Goal: Information Seeking & Learning: Learn about a topic

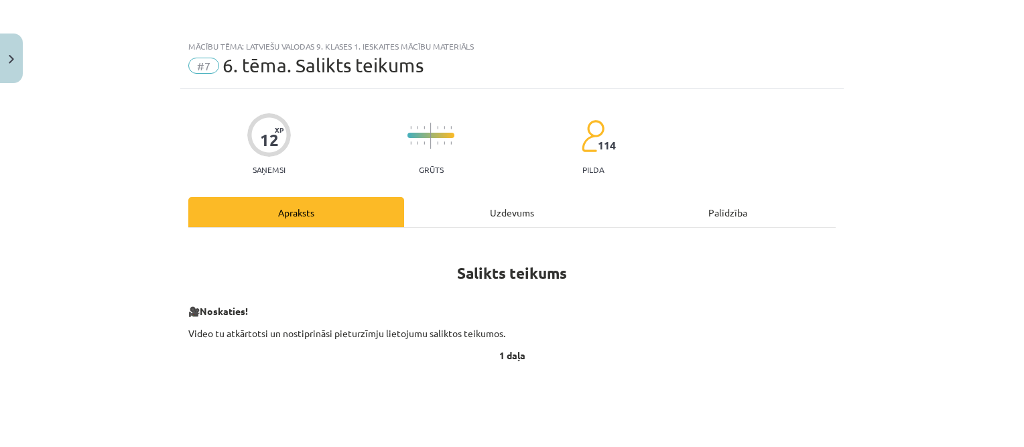
scroll to position [134, 0]
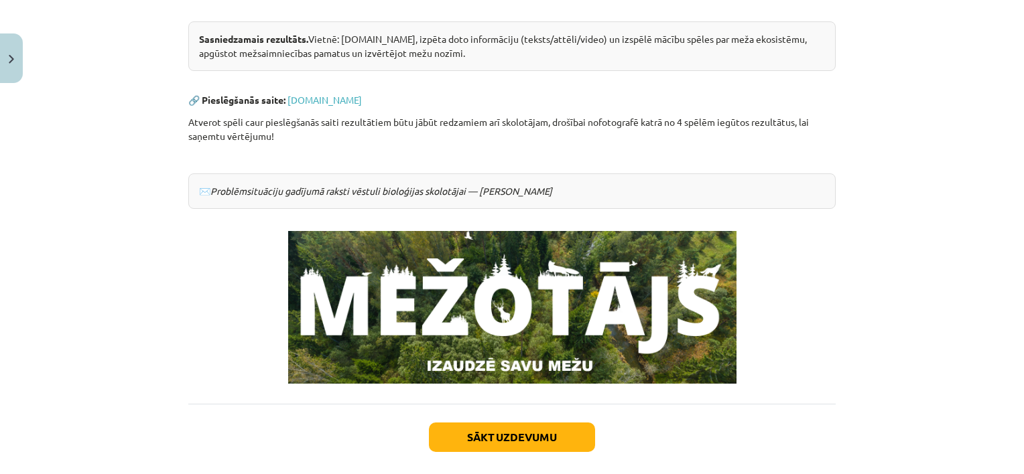
scroll to position [335, 0]
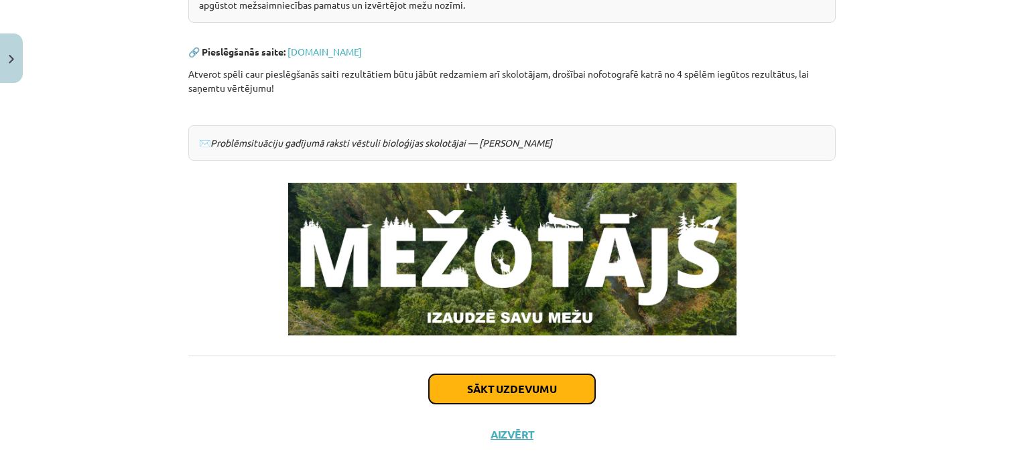
click at [527, 381] on button "Sākt uzdevumu" at bounding box center [512, 389] width 166 height 29
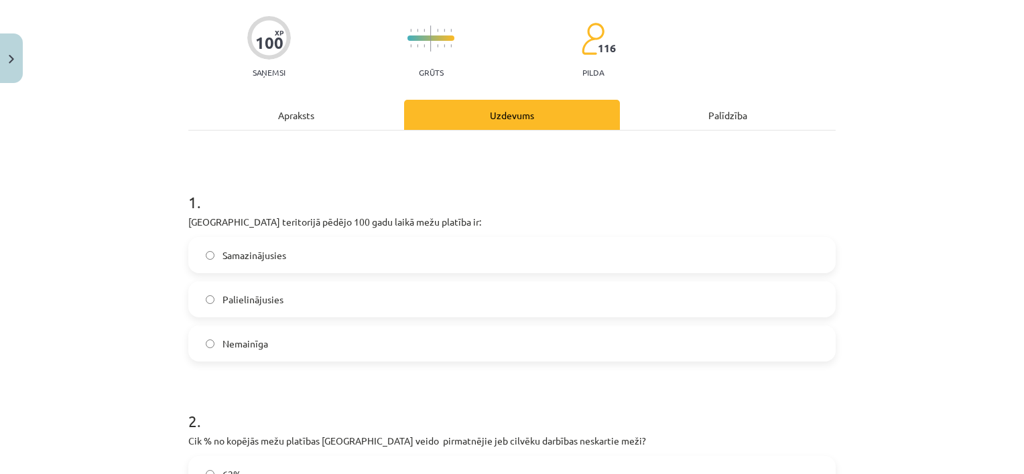
scroll to position [101, 0]
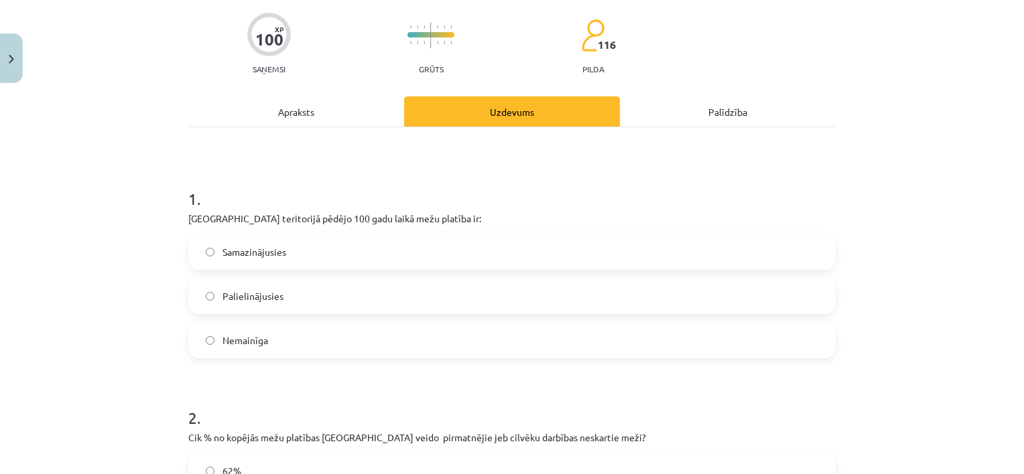
click at [295, 300] on label "Palielinājusies" at bounding box center [512, 296] width 645 height 34
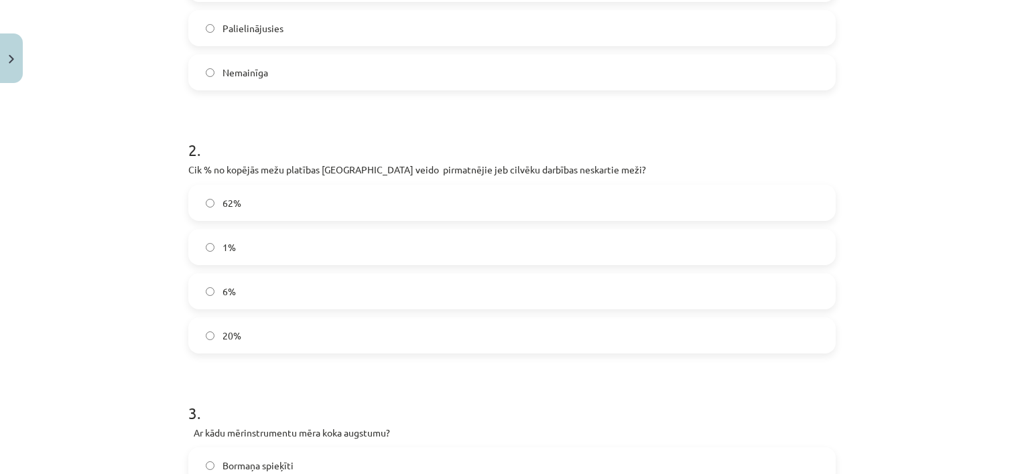
scroll to position [0, 0]
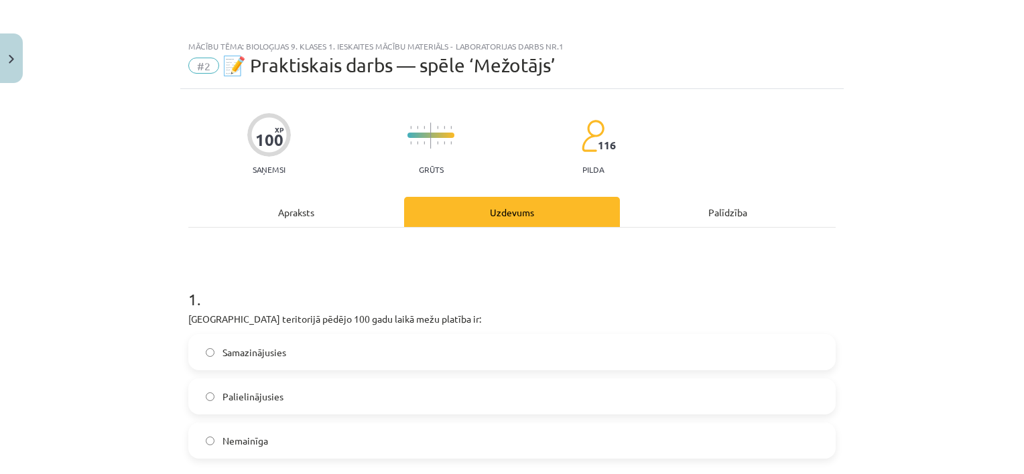
click at [311, 200] on div "Apraksts" at bounding box center [296, 212] width 216 height 30
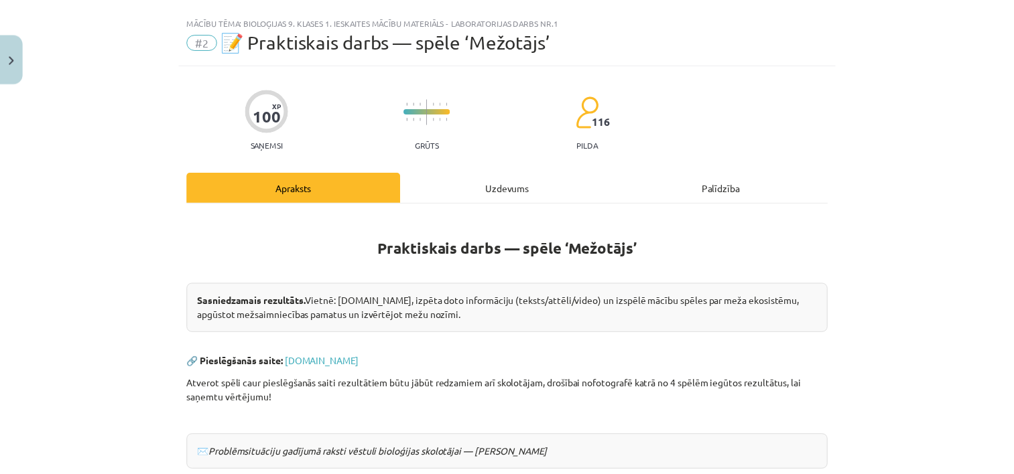
scroll to position [34, 0]
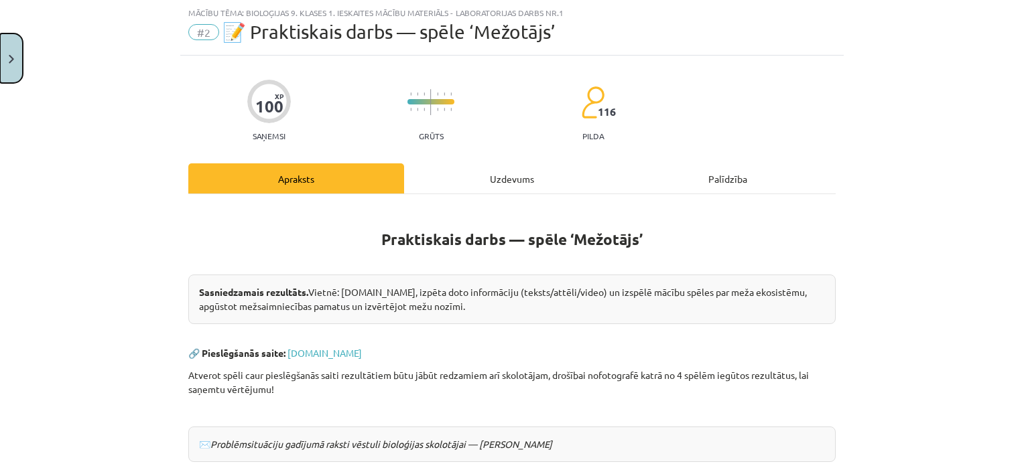
click at [11, 58] on img "Close" at bounding box center [11, 59] width 5 height 9
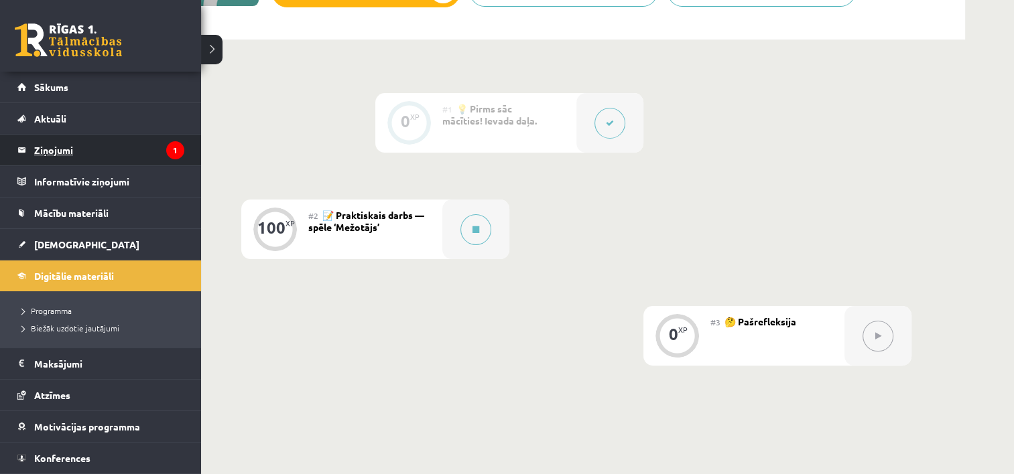
click at [60, 143] on legend "Ziņojumi 1" at bounding box center [109, 150] width 150 height 31
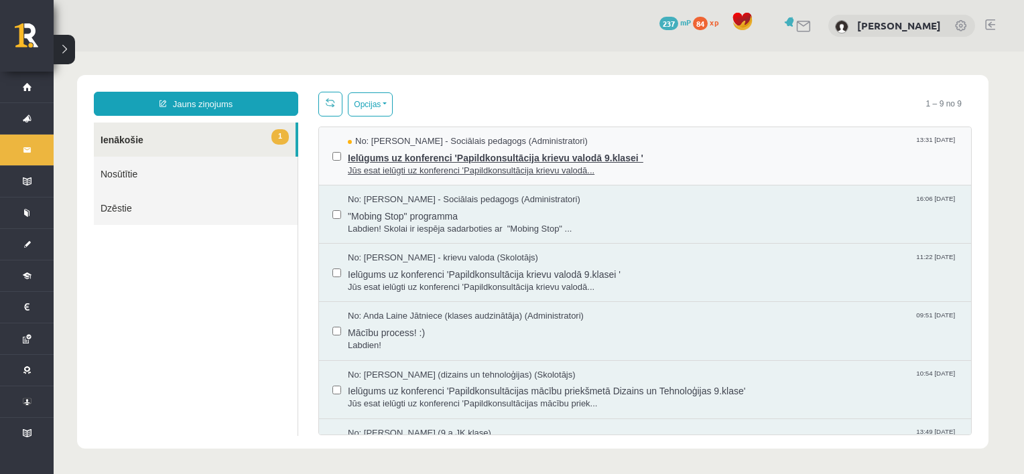
click at [445, 161] on span "Ielūgums uz konferenci 'Papildkonsultācija krievu valodā 9.klasei '" at bounding box center [653, 156] width 610 height 17
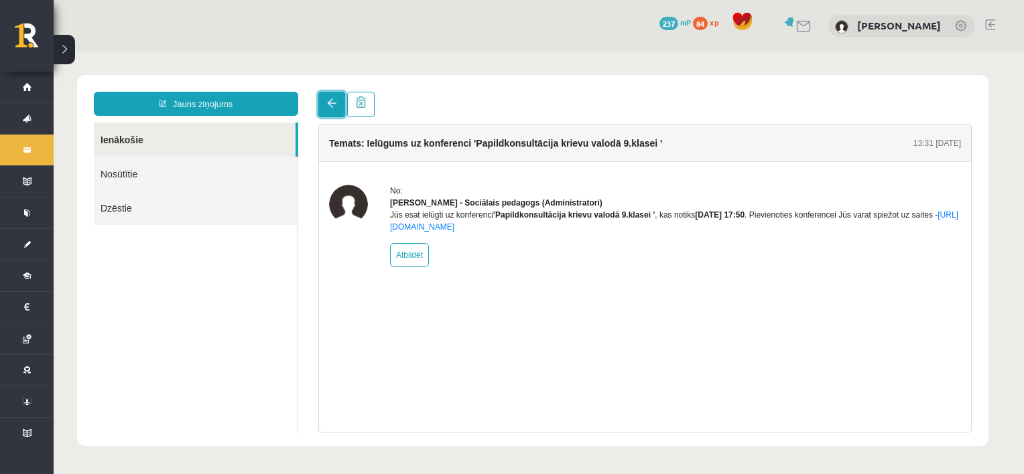
click at [325, 102] on link at bounding box center [331, 104] width 27 height 25
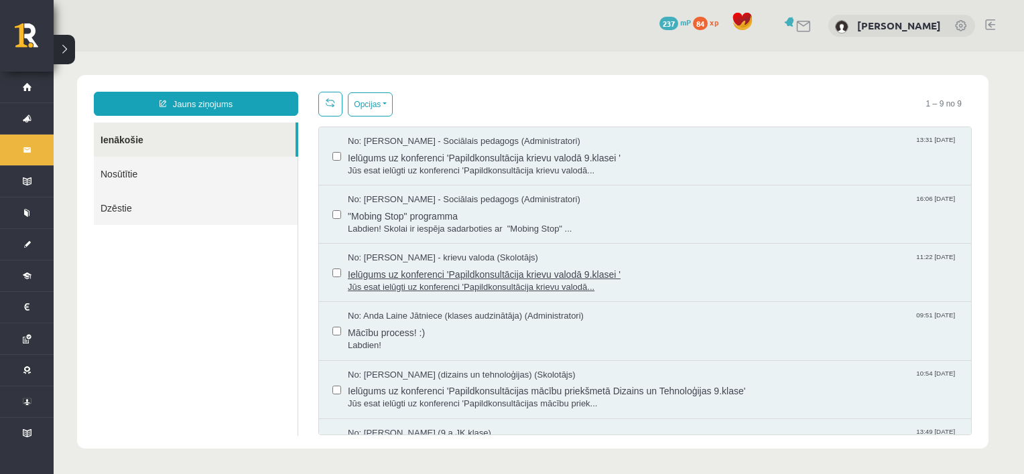
click at [445, 273] on span "Ielūgums uz konferenci 'Papildkonsultācija krievu valodā 9.klasei '" at bounding box center [653, 273] width 610 height 17
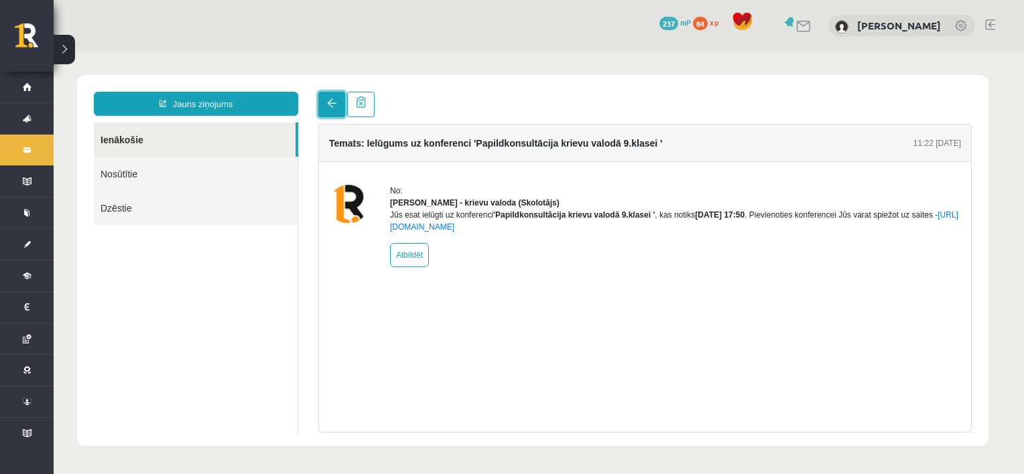
click at [329, 111] on link at bounding box center [331, 104] width 27 height 25
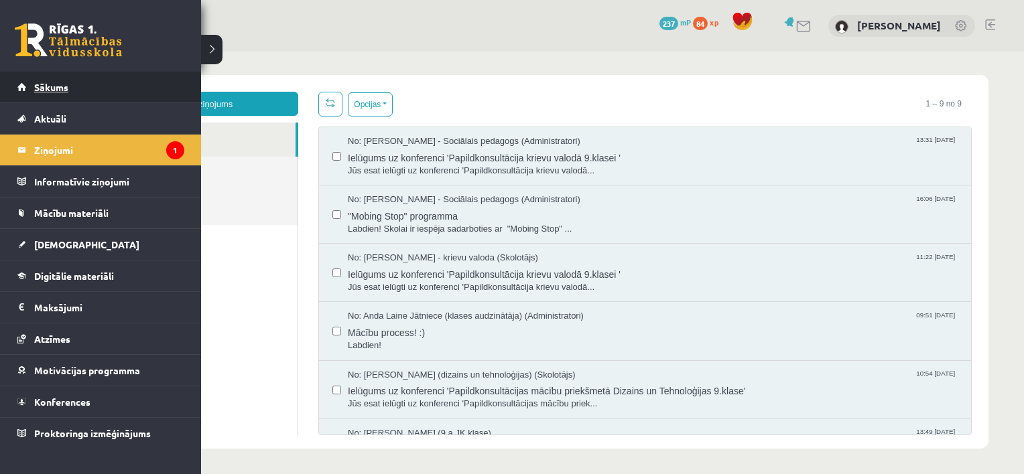
click at [51, 92] on link "Sākums" at bounding box center [100, 87] width 167 height 31
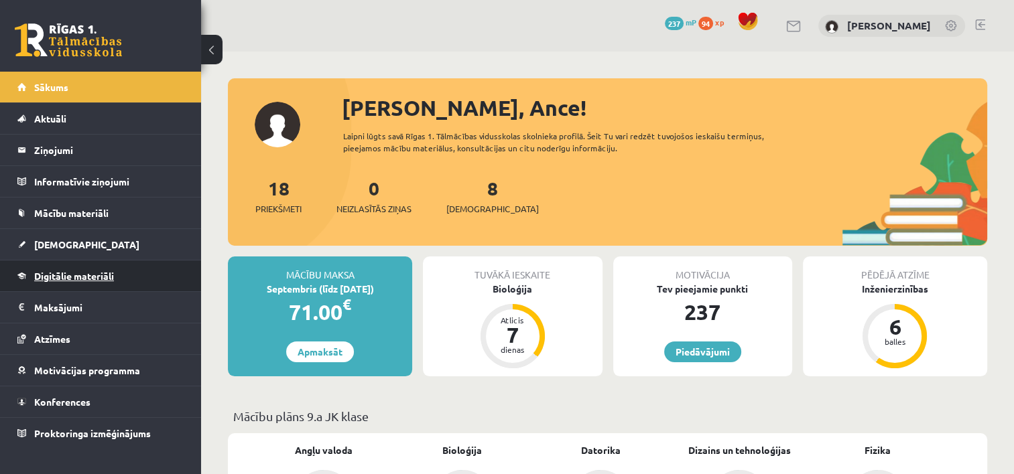
click at [86, 276] on span "Digitālie materiāli" at bounding box center [74, 276] width 80 height 12
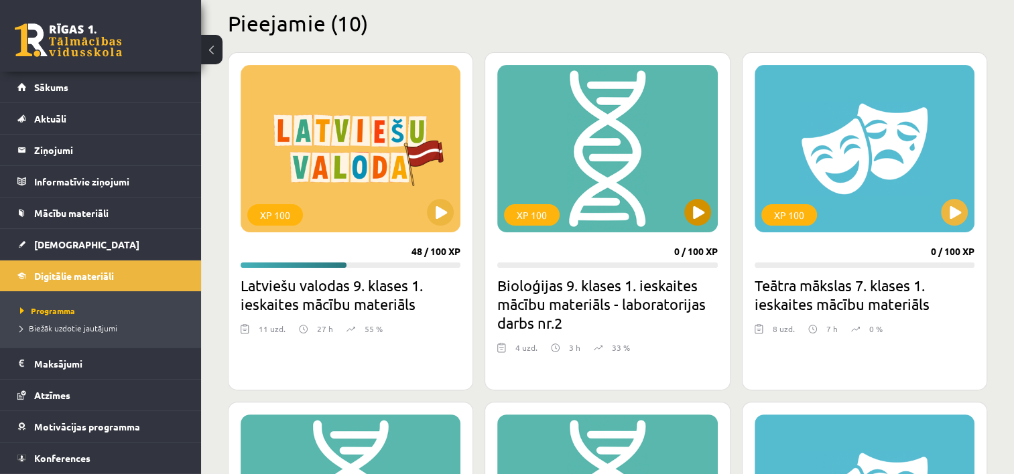
scroll to position [335, 0]
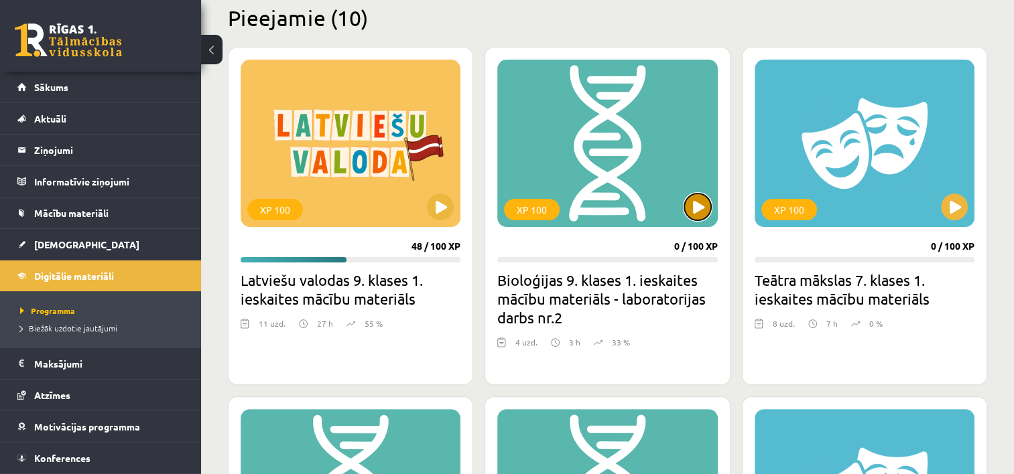
click at [696, 201] on button at bounding box center [697, 207] width 27 height 27
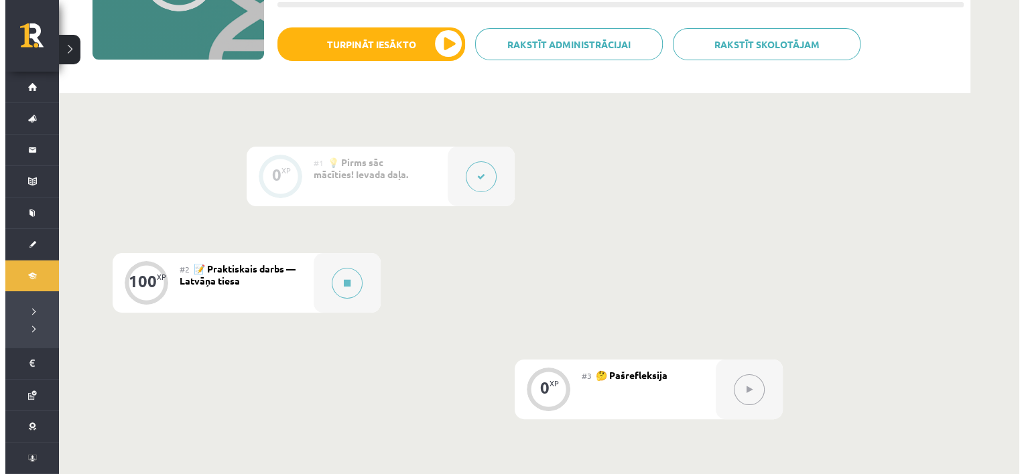
scroll to position [201, 0]
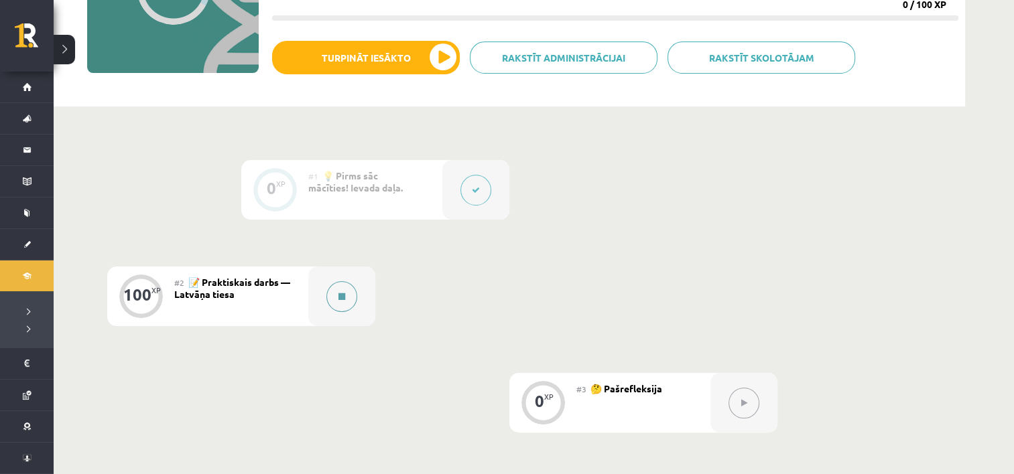
click at [342, 289] on button at bounding box center [341, 296] width 31 height 31
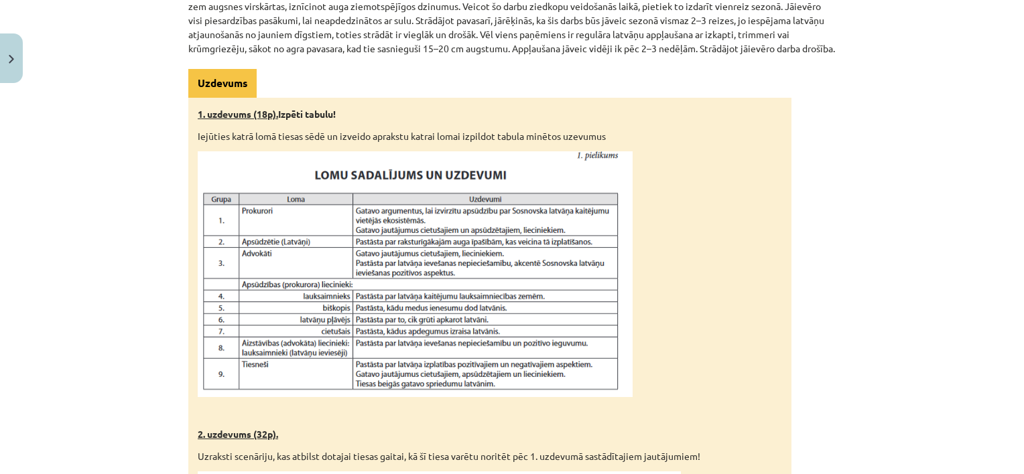
scroll to position [691, 0]
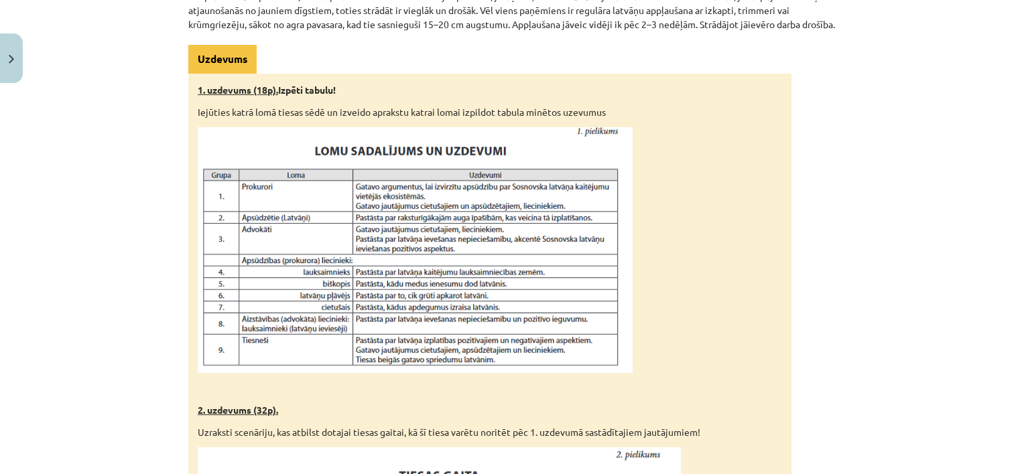
click at [246, 332] on img at bounding box center [415, 250] width 435 height 246
click at [239, 327] on img at bounding box center [415, 250] width 435 height 246
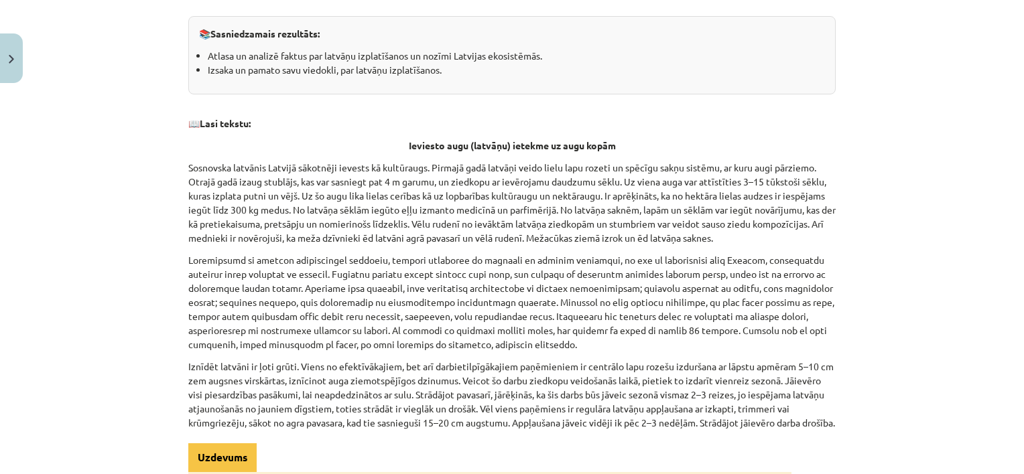
scroll to position [289, 0]
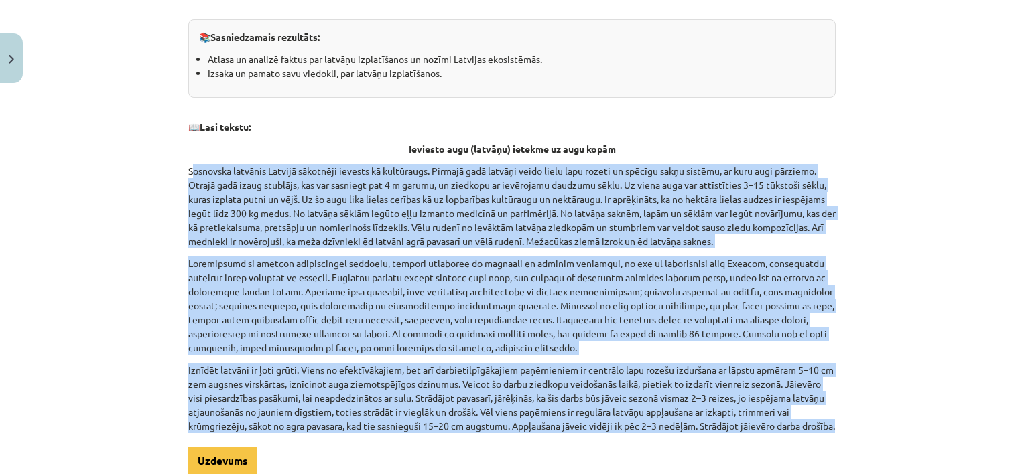
drag, startPoint x: 186, startPoint y: 169, endPoint x: 799, endPoint y: 434, distance: 668.1
drag, startPoint x: 799, startPoint y: 434, endPoint x: 877, endPoint y: 214, distance: 233.8
click at [877, 214] on div "Mācību tēma: Bioloģijas 9. klases 1. ieskaites mācību materiāls - laboratorijas…" at bounding box center [512, 237] width 1024 height 474
click at [472, 204] on p "Sosnovska latvānis Latvijā sākotnēji ievests kā kultūraugs. Pirmajā gadā latvāņ…" at bounding box center [511, 206] width 647 height 84
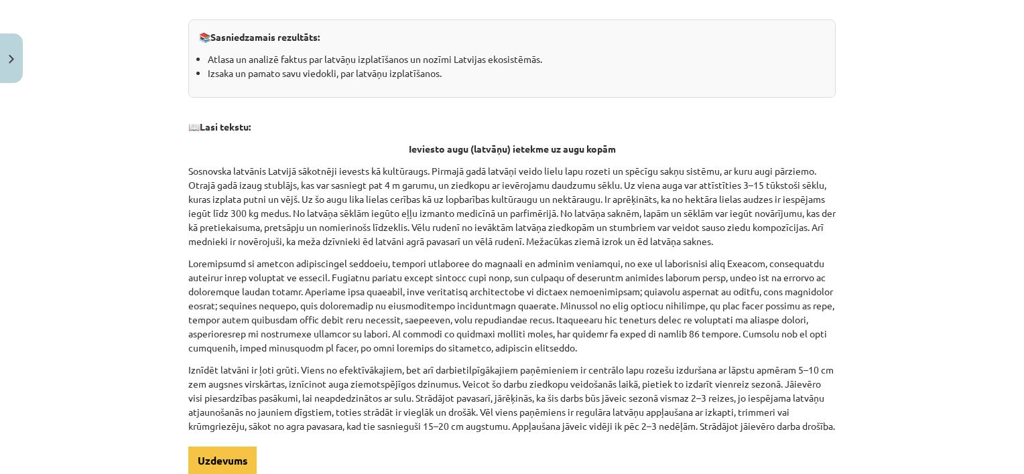
click at [324, 131] on p "📖 Lasi tekstu:" at bounding box center [511, 127] width 647 height 14
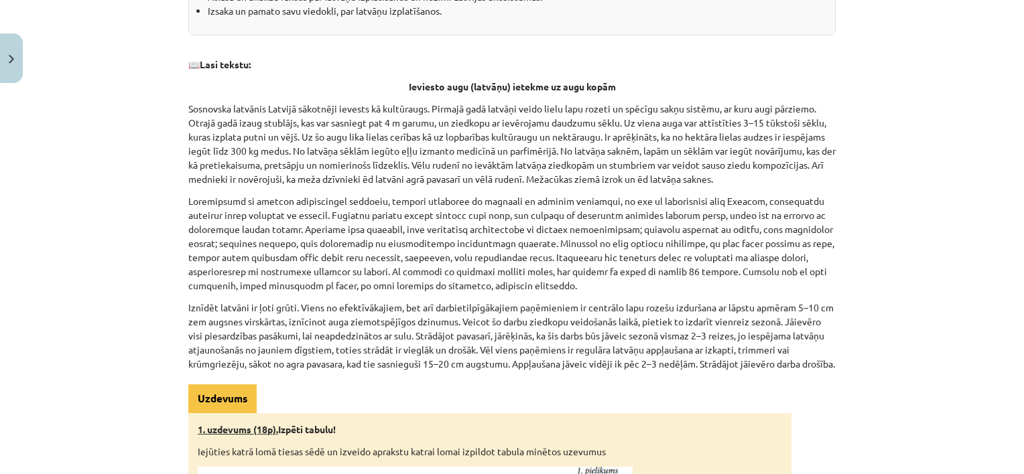
scroll to position [356, 0]
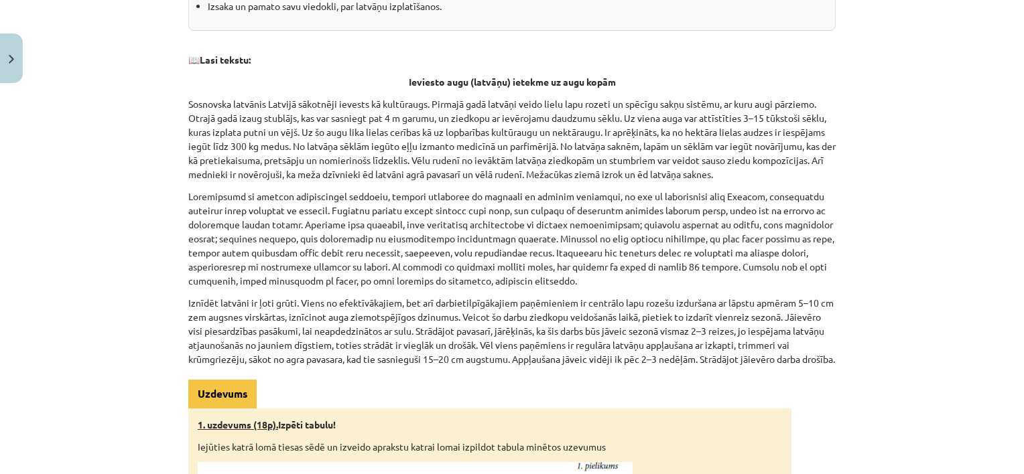
click at [607, 204] on p at bounding box center [511, 239] width 647 height 99
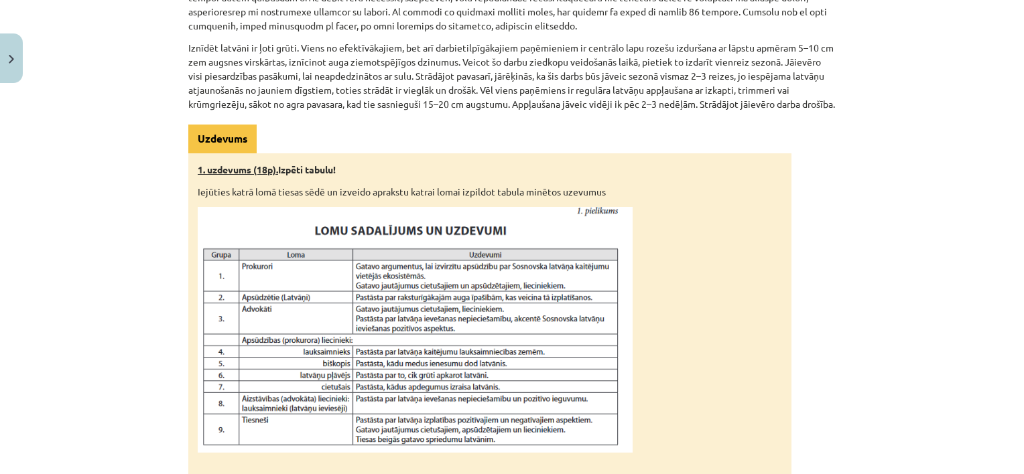
scroll to position [691, 0]
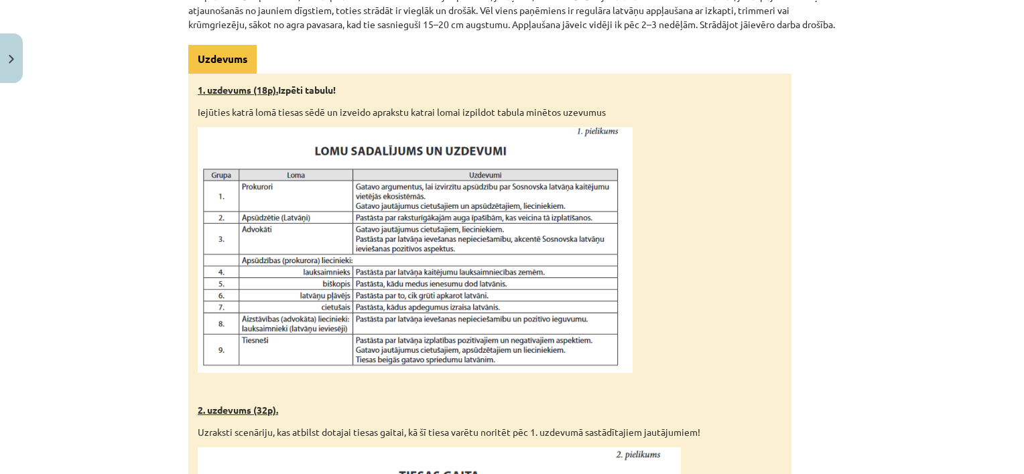
click at [316, 252] on img at bounding box center [415, 250] width 435 height 246
click at [324, 299] on img at bounding box center [415, 250] width 435 height 246
click at [310, 322] on img at bounding box center [415, 250] width 435 height 246
click at [472, 357] on img at bounding box center [415, 250] width 435 height 246
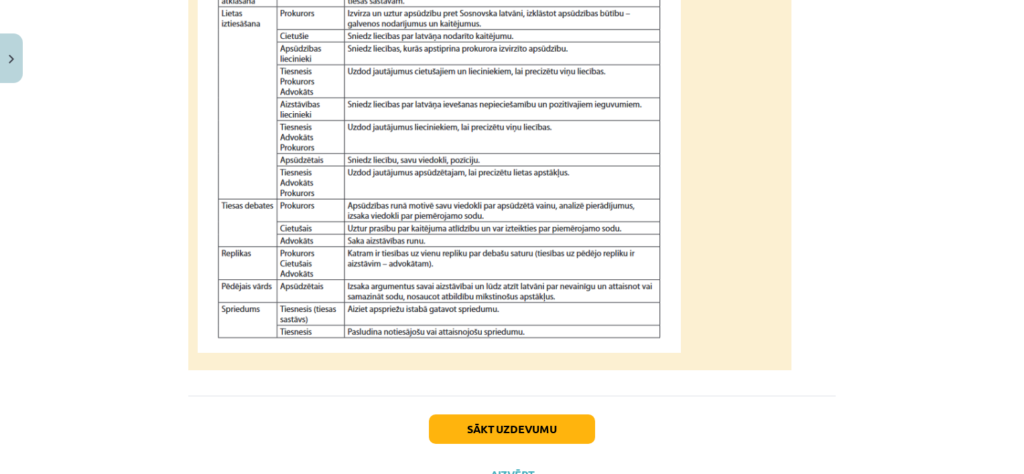
scroll to position [1227, 0]
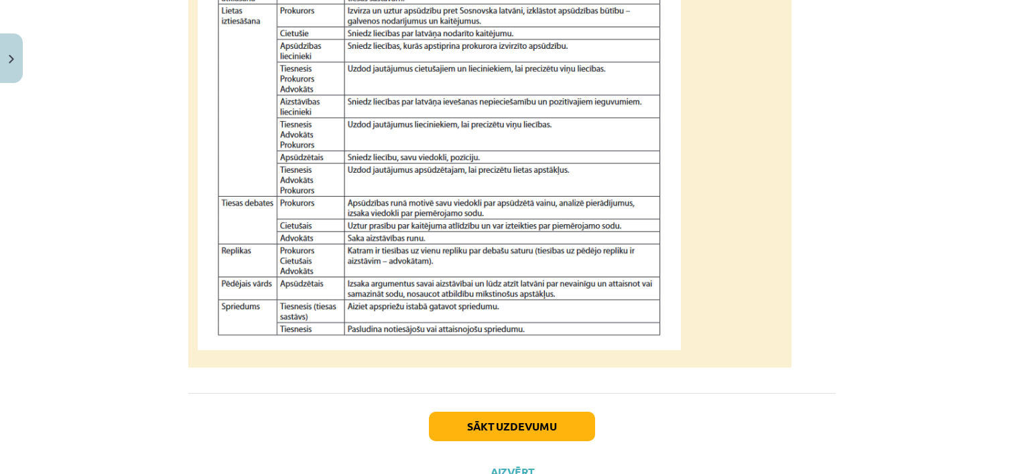
click at [424, 323] on img at bounding box center [439, 131] width 483 height 439
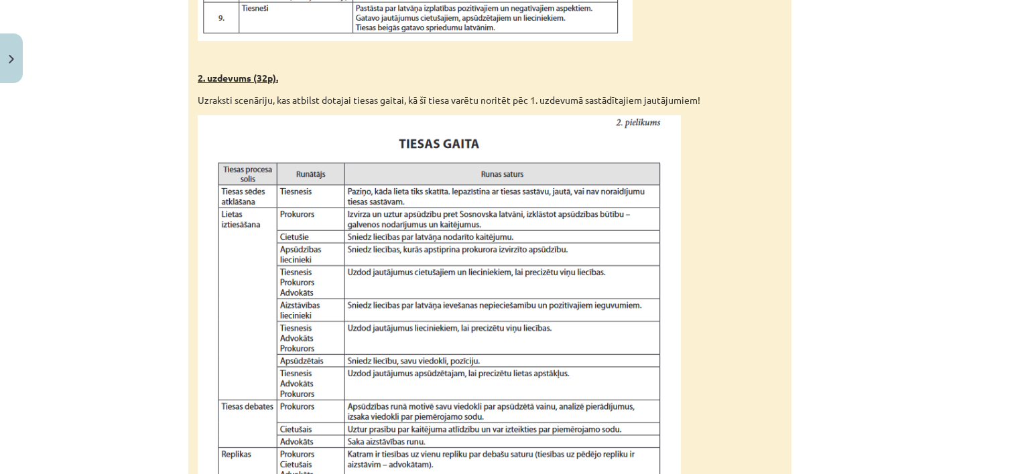
scroll to position [1026, 0]
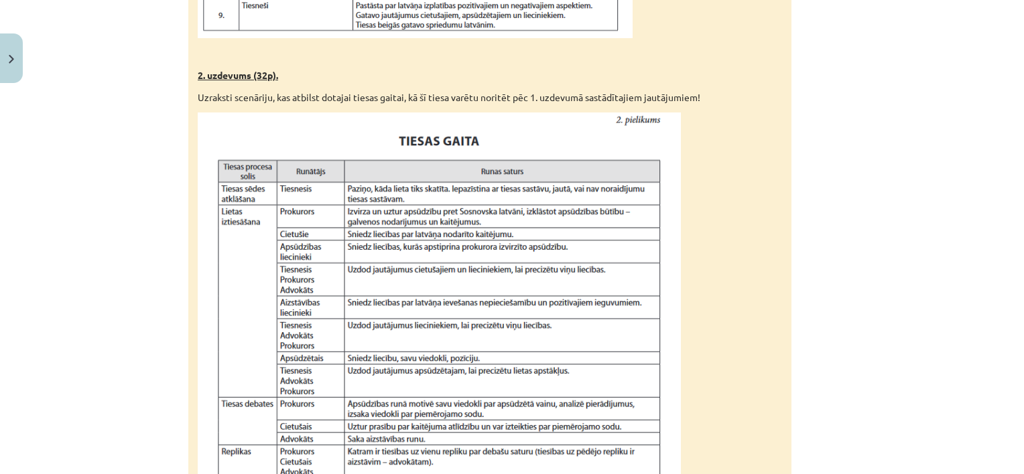
click at [407, 344] on img at bounding box center [439, 332] width 483 height 439
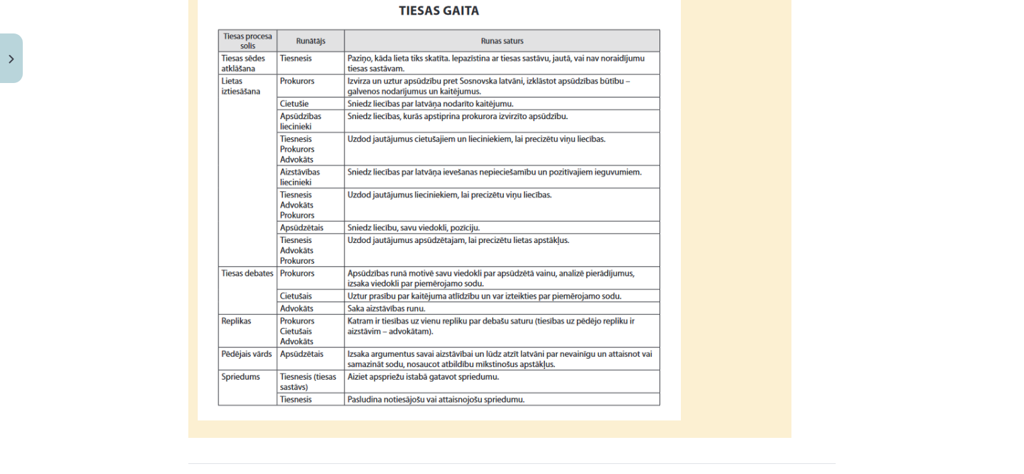
scroll to position [1160, 0]
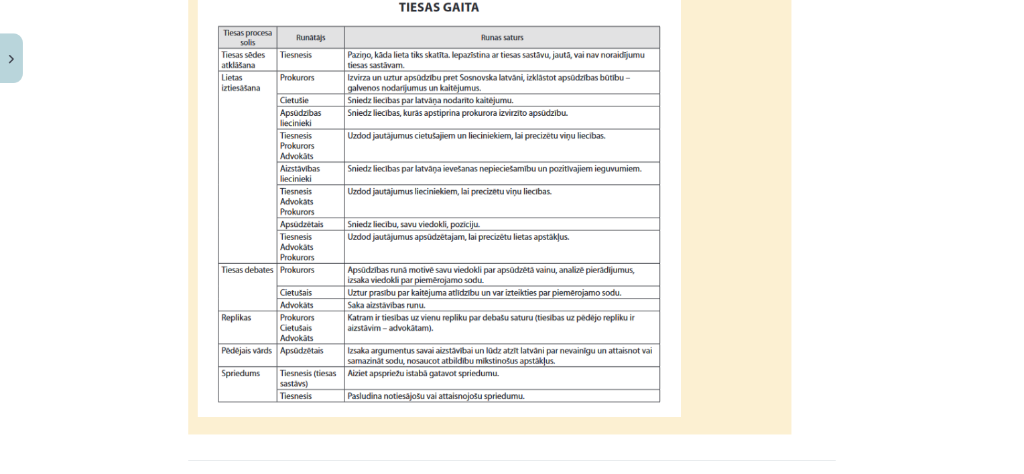
click at [263, 140] on img at bounding box center [439, 198] width 483 height 439
drag, startPoint x: 429, startPoint y: 213, endPoint x: 395, endPoint y: 208, distance: 33.8
click at [395, 208] on img at bounding box center [439, 198] width 483 height 439
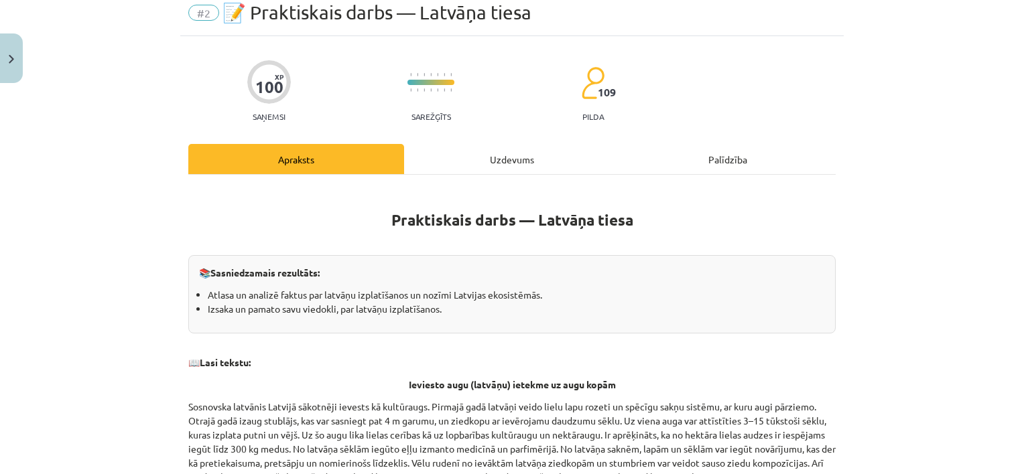
scroll to position [21, 0]
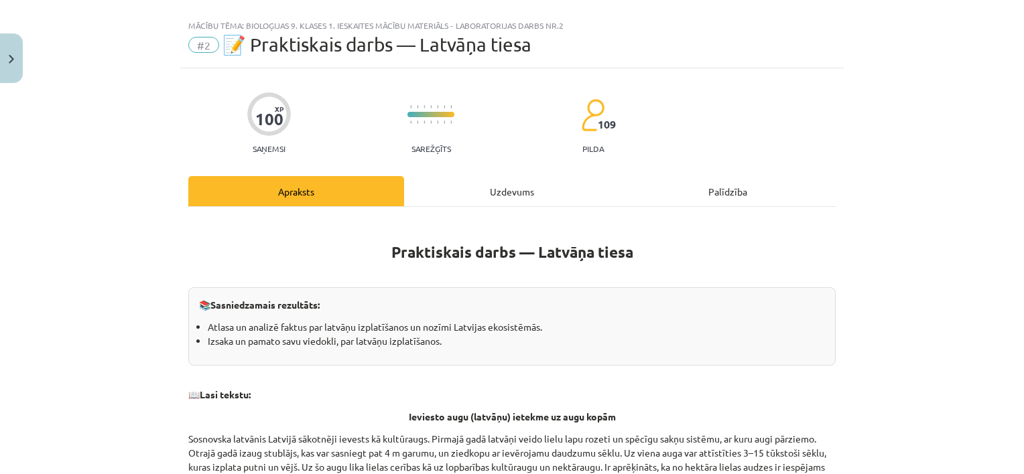
click at [503, 186] on div "Uzdevums" at bounding box center [512, 191] width 216 height 30
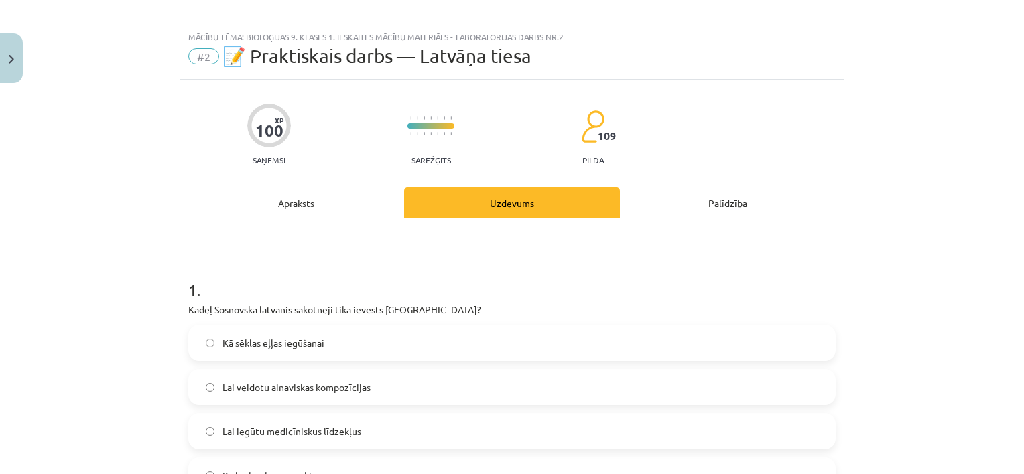
scroll to position [0, 0]
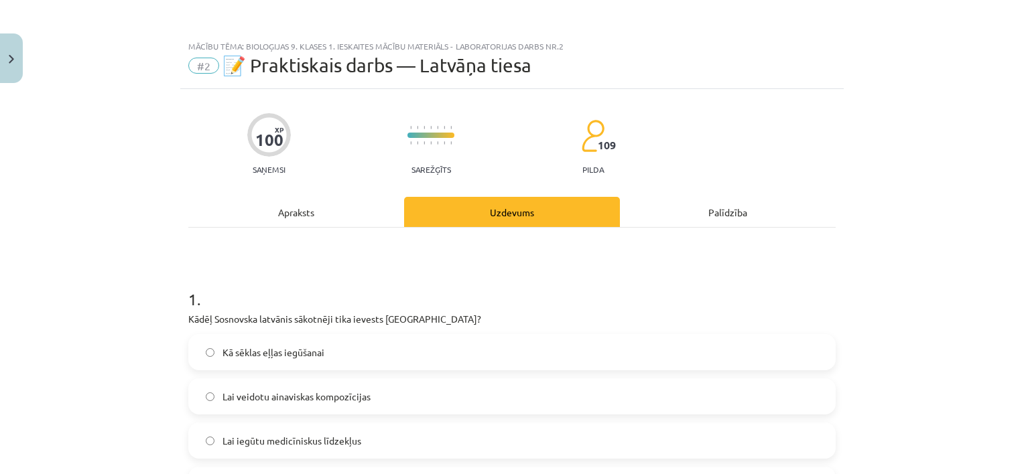
click at [720, 214] on div "Palīdzība" at bounding box center [728, 212] width 216 height 30
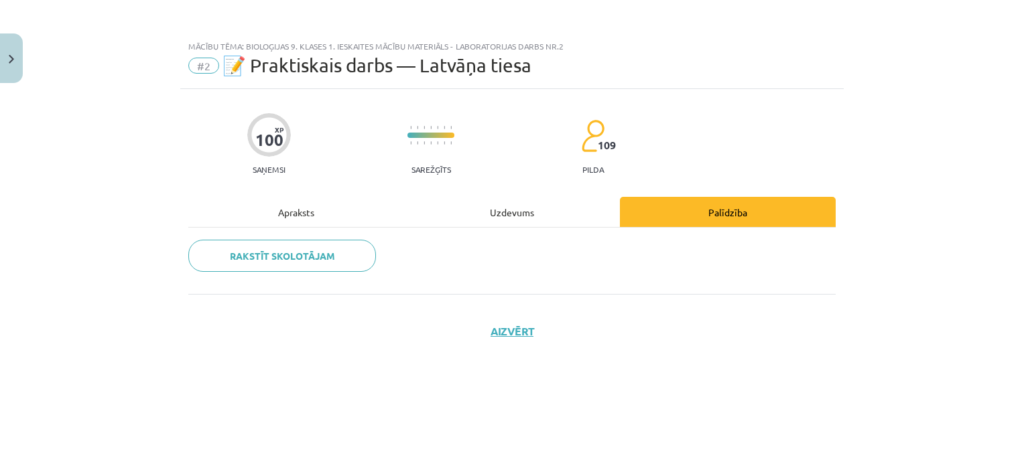
click at [284, 209] on div "Apraksts" at bounding box center [296, 212] width 216 height 30
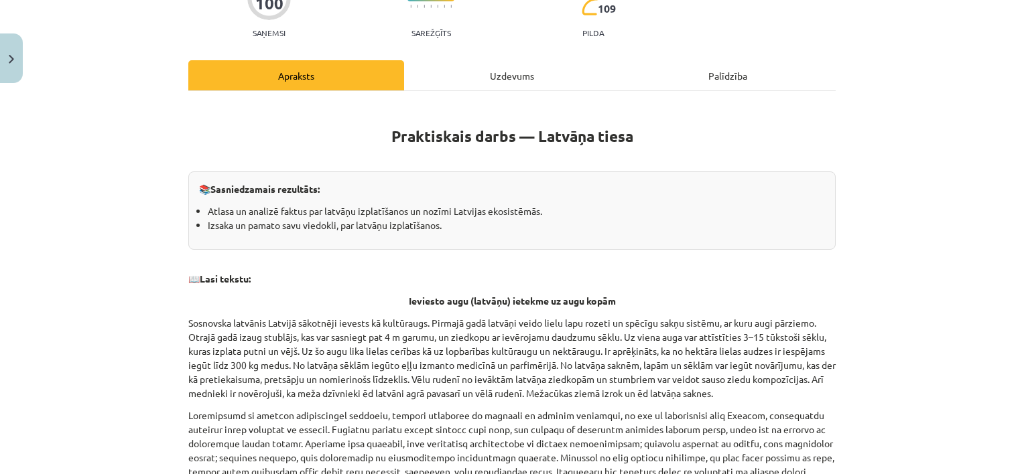
scroll to position [134, 0]
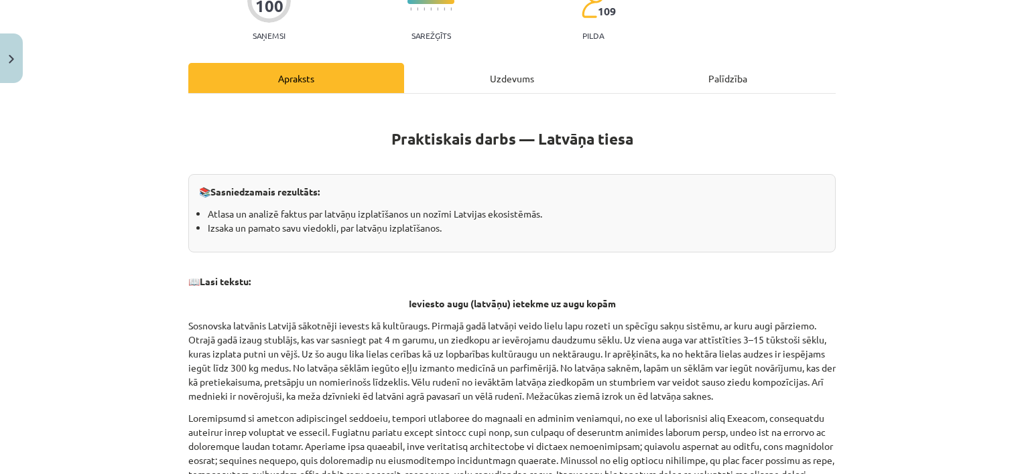
click at [509, 85] on div "Uzdevums" at bounding box center [512, 78] width 216 height 30
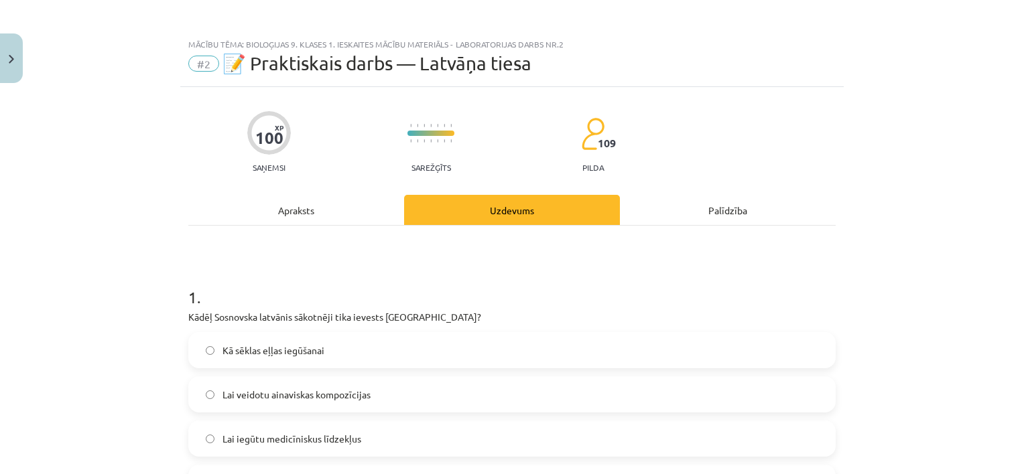
scroll to position [0, 0]
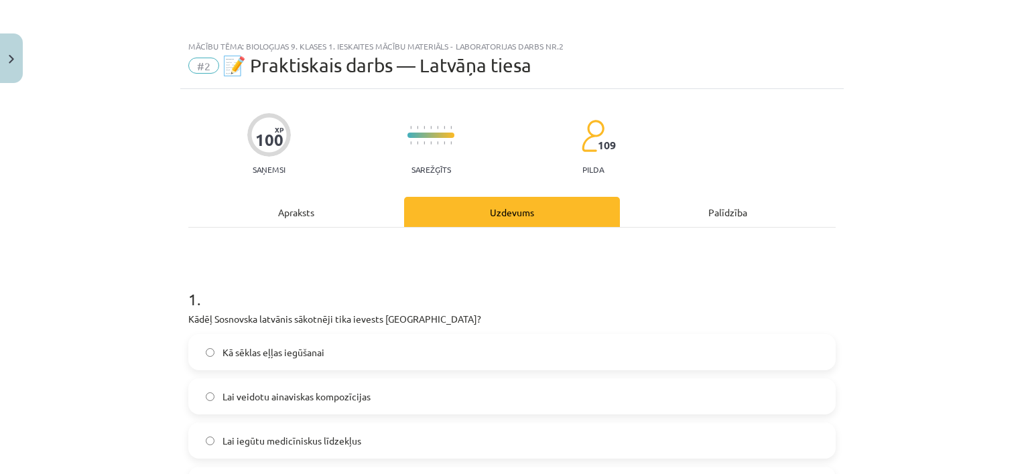
click at [293, 211] on div "Apraksts" at bounding box center [296, 212] width 216 height 30
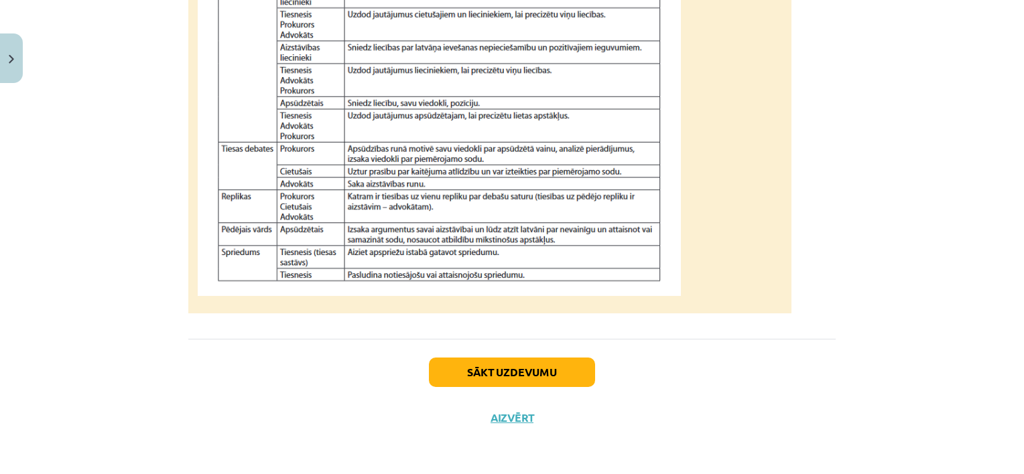
scroll to position [1294, 0]
click at [294, 222] on img at bounding box center [439, 76] width 483 height 439
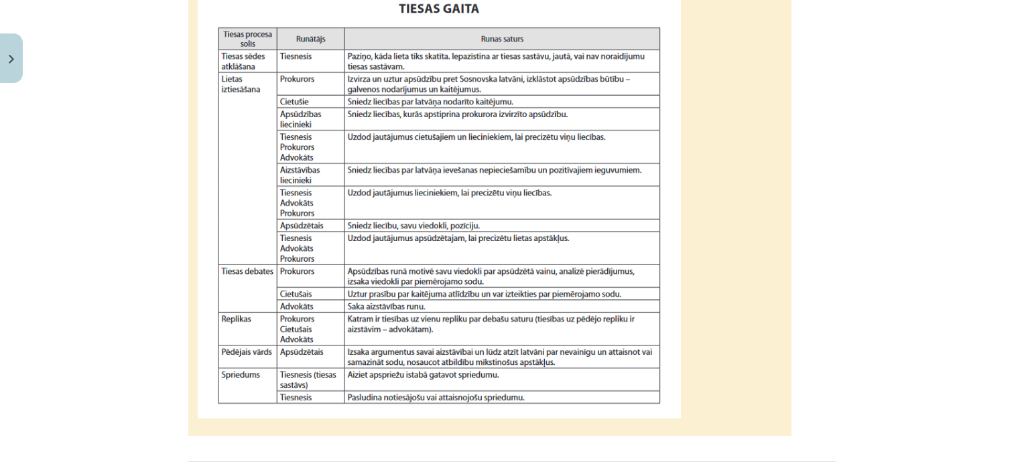
scroll to position [1160, 0]
click at [247, 107] on img at bounding box center [439, 198] width 483 height 439
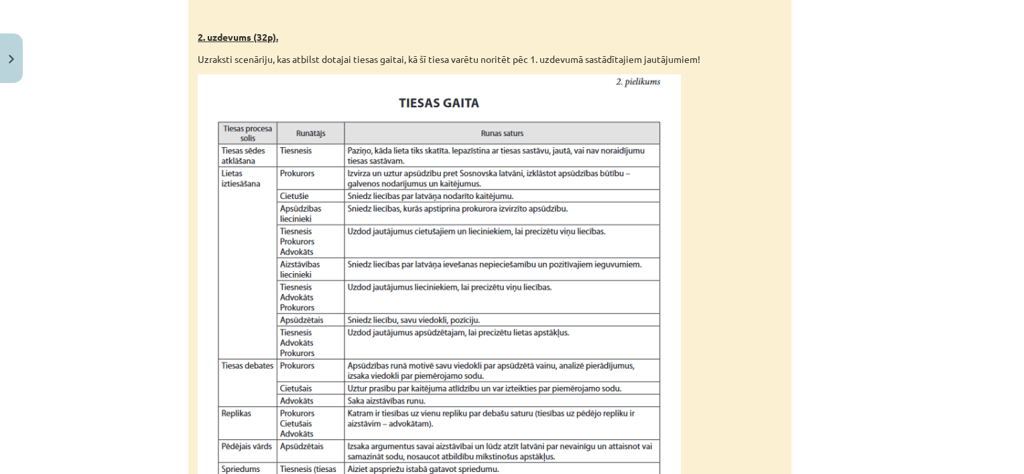
scroll to position [1026, 0]
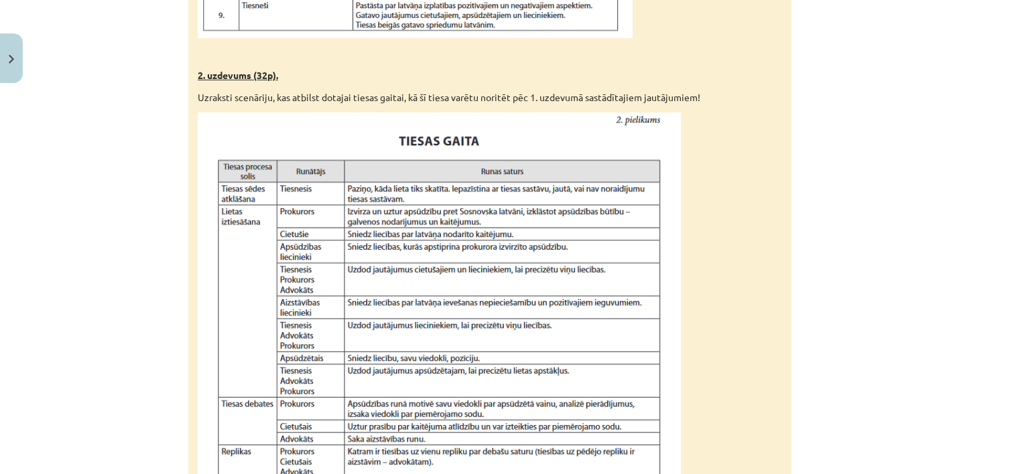
click at [290, 233] on img at bounding box center [439, 332] width 483 height 439
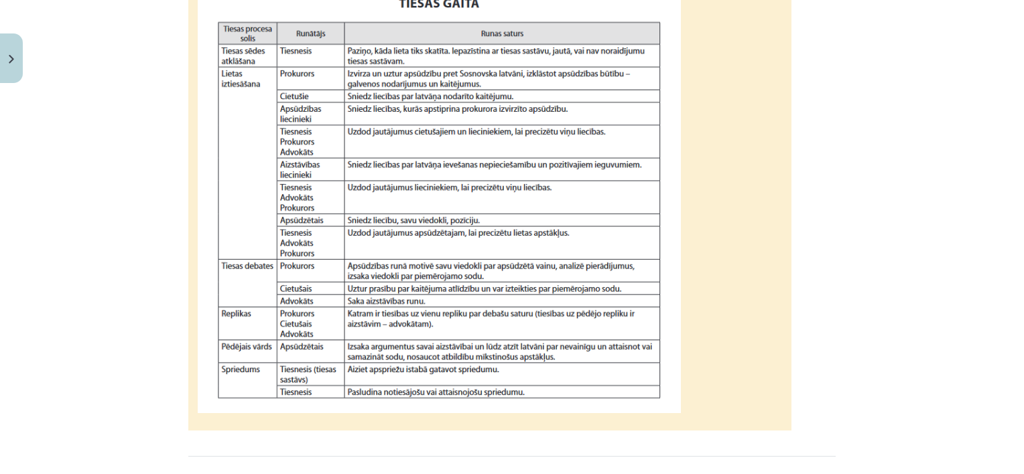
scroll to position [1160, 0]
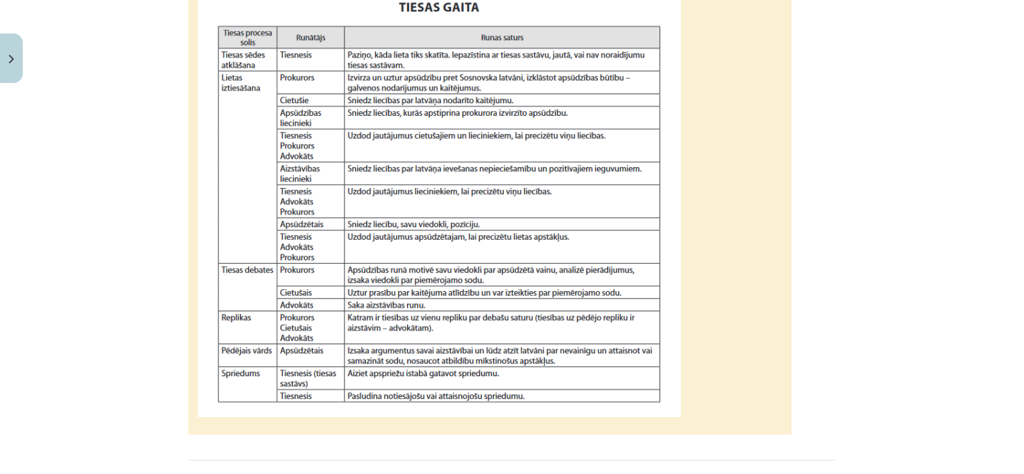
click at [397, 74] on img at bounding box center [439, 198] width 483 height 439
click at [234, 107] on img at bounding box center [439, 198] width 483 height 439
click at [287, 95] on img at bounding box center [439, 198] width 483 height 439
click at [350, 93] on img at bounding box center [439, 198] width 483 height 439
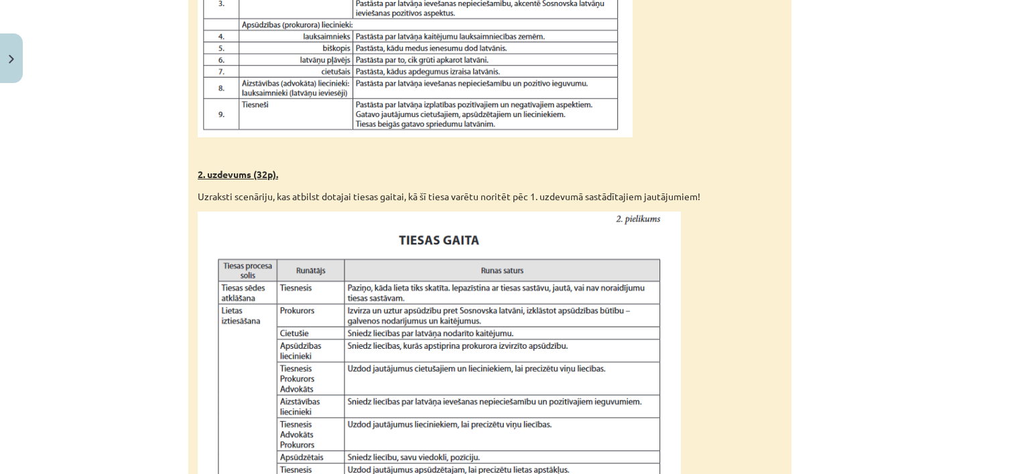
scroll to position [892, 0]
